Goal: Check status: Check status

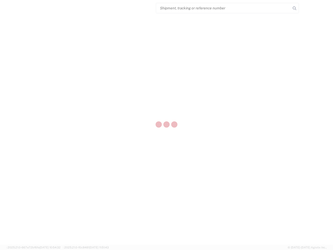
select select "US"
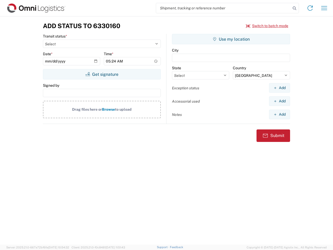
click at [223, 8] on input "search" at bounding box center [223, 8] width 135 height 10
click at [294, 8] on icon at bounding box center [294, 8] width 7 height 7
click at [310, 8] on icon at bounding box center [310, 8] width 8 height 8
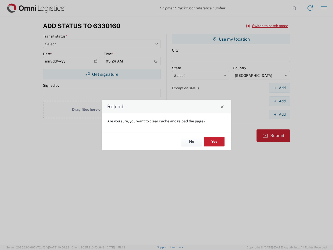
click at [267, 26] on div "Reload Are you sure, you want to clear cache and reload the page? No Yes" at bounding box center [166, 125] width 333 height 250
click at [102, 74] on div "Reload Are you sure, you want to clear cache and reload the page? No Yes" at bounding box center [166, 125] width 333 height 250
click at [231, 39] on div "Reload Are you sure, you want to clear cache and reload the page? No Yes" at bounding box center [166, 125] width 333 height 250
click at [279, 88] on div "Reload Are you sure, you want to clear cache and reload the page? No Yes" at bounding box center [166, 125] width 333 height 250
click at [279, 101] on div "Reload Are you sure, you want to clear cache and reload the page? No Yes" at bounding box center [166, 125] width 333 height 250
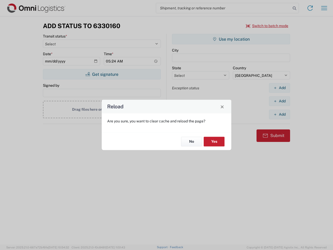
click at [279, 114] on div "Reload Are you sure, you want to clear cache and reload the page? No Yes" at bounding box center [166, 125] width 333 height 250
